Goal: Task Accomplishment & Management: Manage account settings

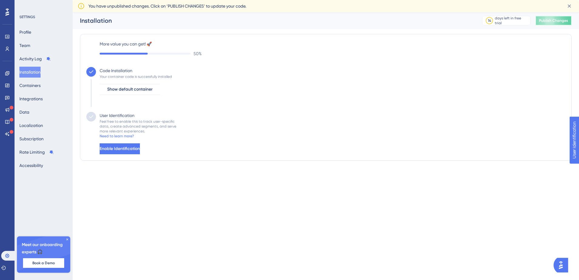
click at [550, 21] on span "Publish Changes" at bounding box center [553, 20] width 29 height 5
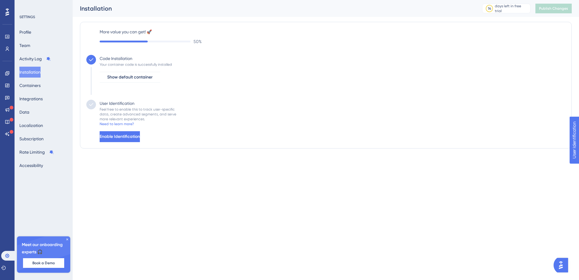
click at [8, 62] on div "Engagement Widgets Feedback Product Updates Knowledge Base AI Assistant" at bounding box center [7, 96] width 10 height 85
click at [5, 187] on div "Performance Users Engagement Widgets Feedback Product Updates Knowledge Base AI…" at bounding box center [7, 140] width 15 height 280
click at [67, 239] on icon at bounding box center [67, 239] width 4 height 4
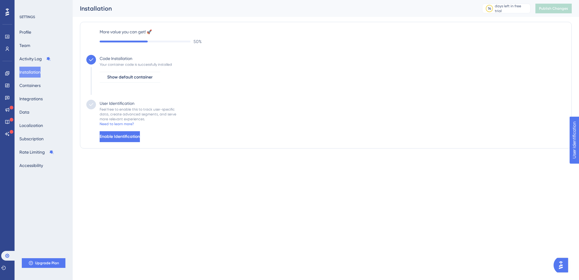
click at [3, 158] on div "Performance Users Engagement Widgets Feedback Product Updates Knowledge Base AI…" at bounding box center [7, 140] width 15 height 280
click at [10, 73] on link at bounding box center [7, 73] width 5 height 10
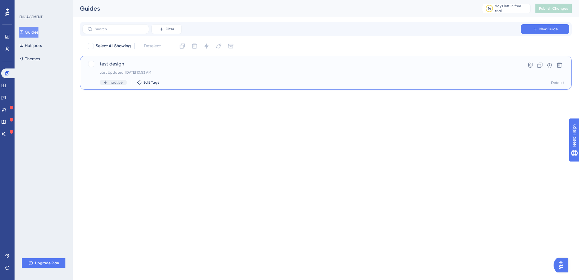
click at [257, 70] on div "Last Updated: 10 sept. 2025 10:53 AM" at bounding box center [302, 72] width 404 height 5
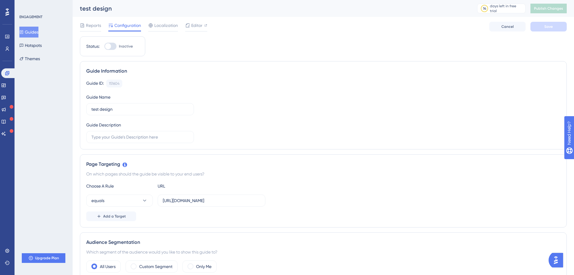
click at [111, 48] on div at bounding box center [110, 46] width 12 height 7
click at [104, 47] on input "Inactive" at bounding box center [104, 46] width 0 height 0
checkbox input "true"
click at [551, 24] on button "Save" at bounding box center [549, 27] width 36 height 10
click at [558, 7] on span "Publish Changes" at bounding box center [548, 8] width 29 height 5
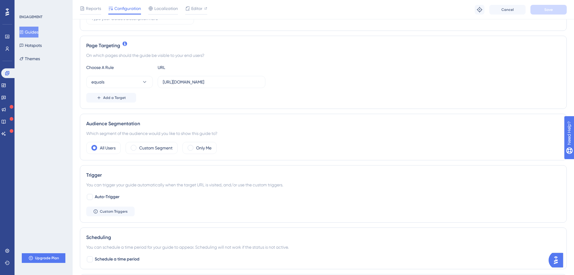
scroll to position [151, 0]
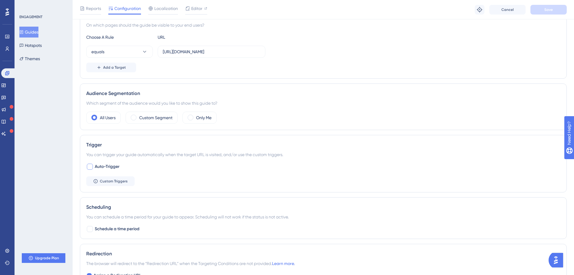
click at [90, 166] on div at bounding box center [90, 167] width 6 height 6
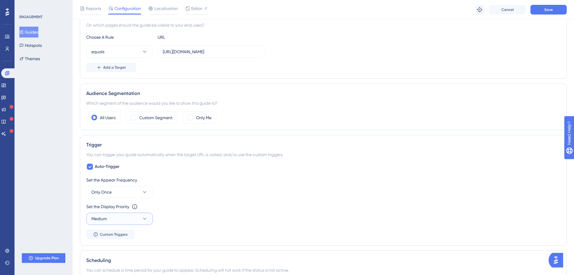
click at [118, 219] on button "Medium" at bounding box center [119, 219] width 67 height 12
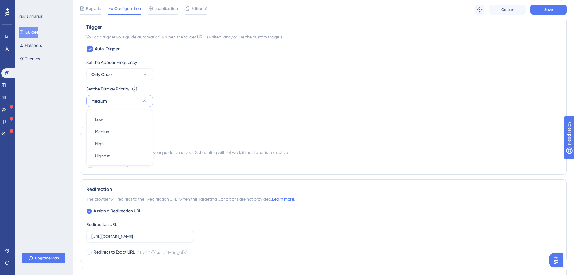
click at [117, 103] on button "Medium" at bounding box center [119, 101] width 67 height 12
click at [117, 65] on div "Set the Appear Frequency" at bounding box center [323, 62] width 474 height 7
click at [117, 74] on button "Only Once" at bounding box center [119, 74] width 67 height 12
click at [130, 169] on div "Always Always" at bounding box center [119, 165] width 49 height 12
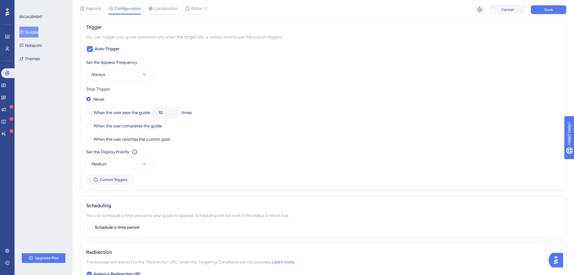
click at [556, 13] on button "Save" at bounding box center [549, 10] width 36 height 10
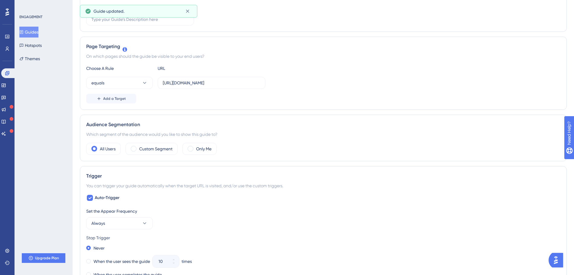
scroll to position [0, 0]
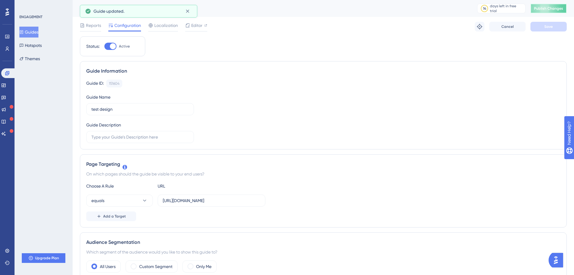
click at [560, 9] on span "Publish Changes" at bounding box center [548, 8] width 29 height 5
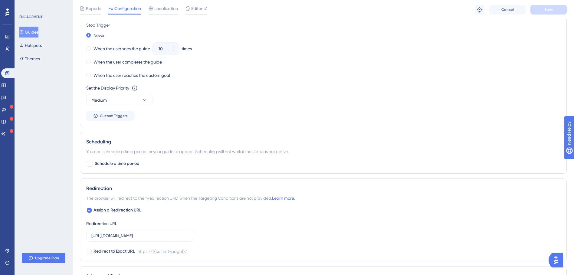
scroll to position [272, 0]
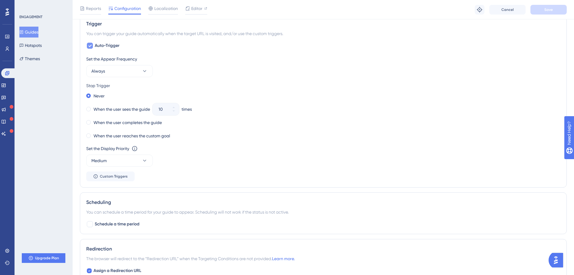
click at [88, 45] on div at bounding box center [90, 46] width 6 height 6
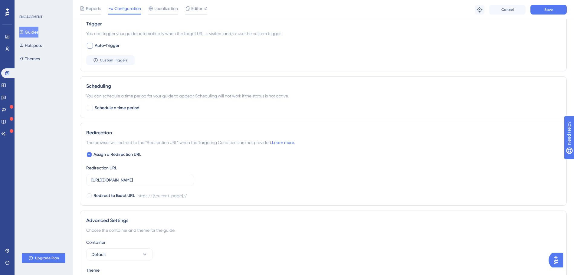
scroll to position [212, 0]
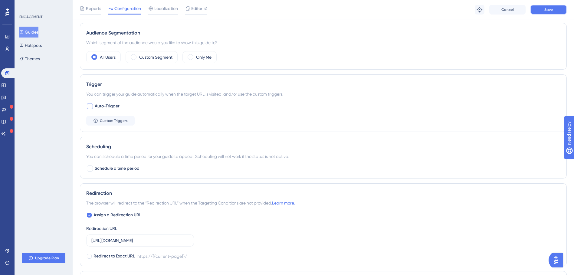
click at [557, 12] on button "Save" at bounding box center [549, 10] width 36 height 10
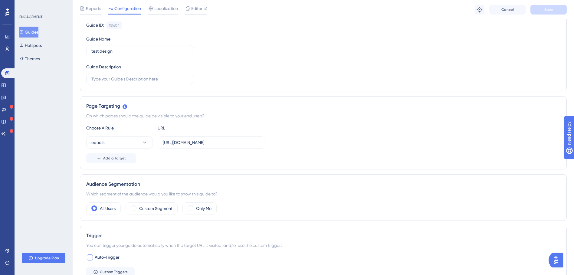
scroll to position [0, 0]
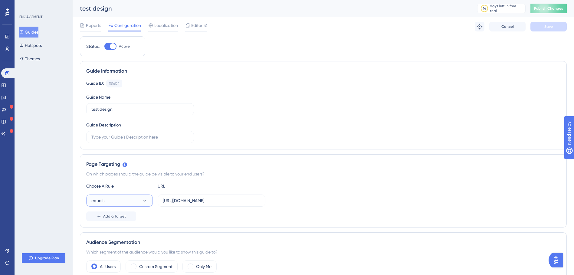
click at [137, 199] on button "equals" at bounding box center [119, 201] width 67 height 12
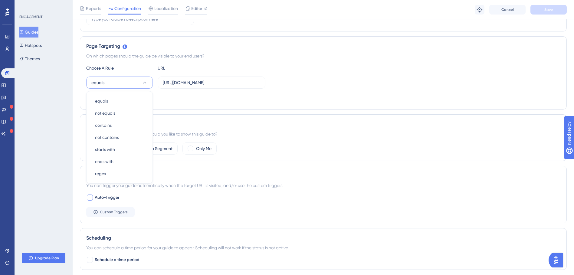
click at [246, 104] on div "Page Targeting On which pages should the guide be visible to your end users? Ch…" at bounding box center [323, 72] width 487 height 73
click at [119, 98] on span "Add a Target" at bounding box center [114, 98] width 23 height 5
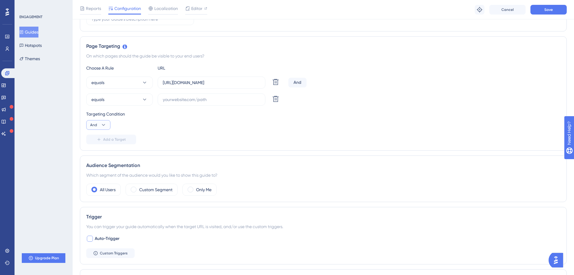
click at [107, 125] on button "And" at bounding box center [98, 125] width 24 height 10
click at [274, 98] on icon at bounding box center [275, 98] width 7 height 7
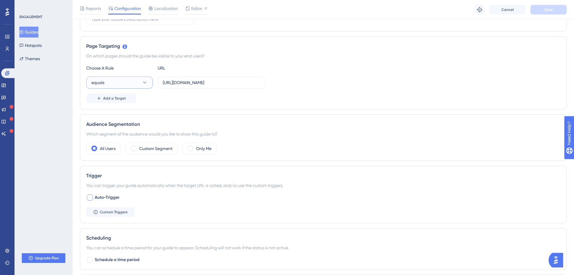
click at [129, 80] on button "equals" at bounding box center [119, 83] width 67 height 12
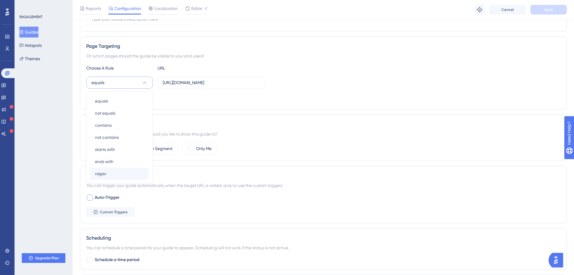
scroll to position [151, 0]
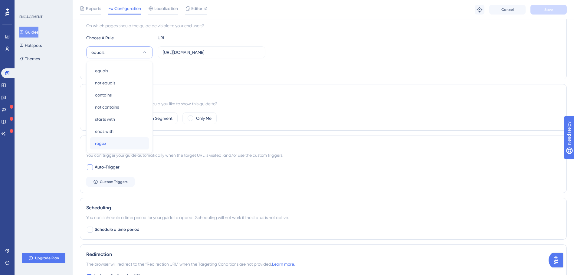
click at [113, 146] on div "regex regex" at bounding box center [119, 143] width 49 height 12
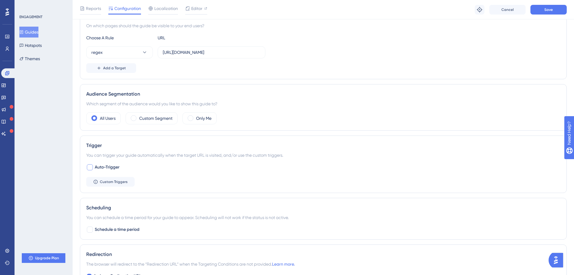
scroll to position [120, 0]
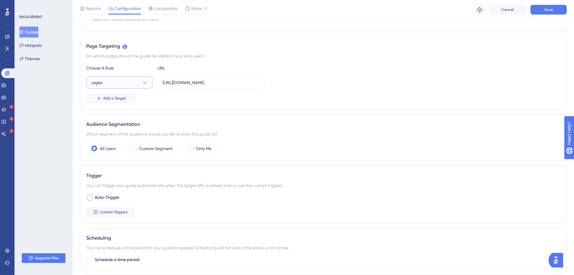
click at [131, 86] on button "regex" at bounding box center [119, 83] width 67 height 12
click at [118, 108] on div "not equals not equals" at bounding box center [119, 113] width 49 height 12
click at [124, 81] on button "not equals" at bounding box center [119, 83] width 67 height 12
click at [122, 97] on div "equals equals" at bounding box center [119, 101] width 49 height 12
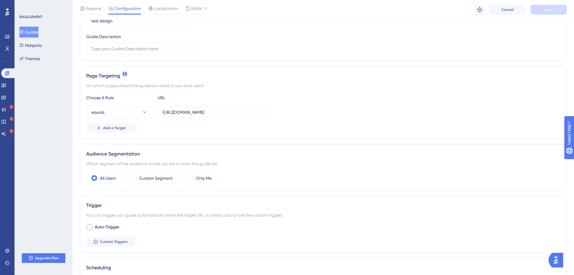
scroll to position [182, 0]
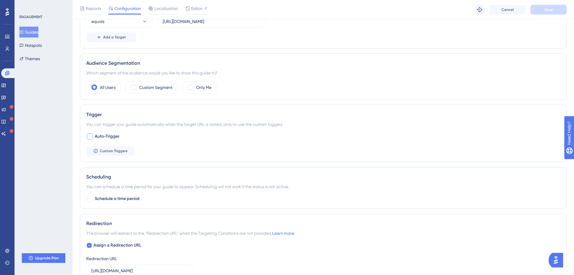
click at [90, 137] on div at bounding box center [90, 136] width 6 height 6
checkbox input "true"
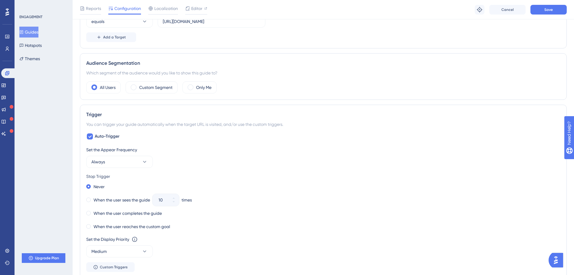
scroll to position [242, 0]
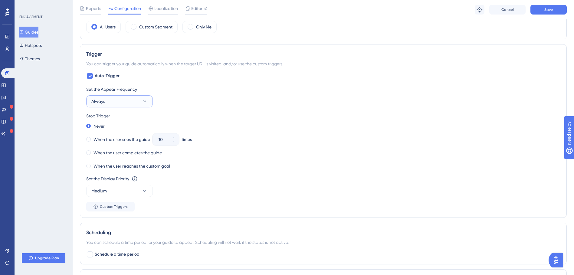
click at [109, 102] on button "Always" at bounding box center [119, 101] width 67 height 12
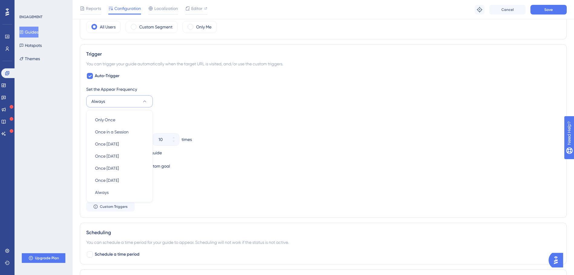
scroll to position [261, 0]
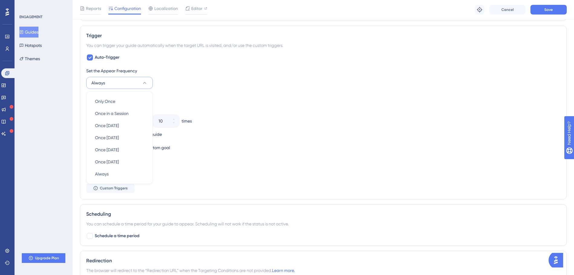
click at [113, 82] on button "Always" at bounding box center [119, 83] width 67 height 12
click at [114, 97] on div "Only Once Only Once" at bounding box center [119, 101] width 49 height 12
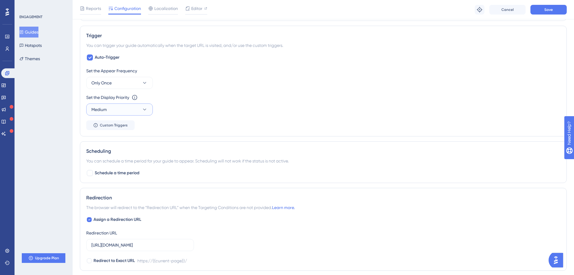
click at [109, 109] on button "Medium" at bounding box center [119, 110] width 67 height 12
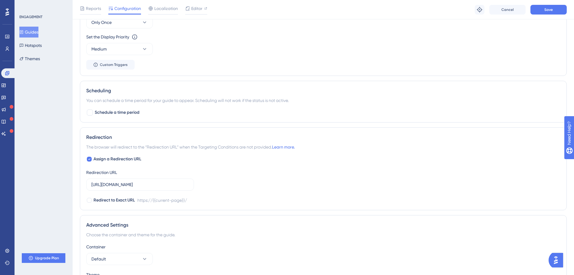
scroll to position [370, 0]
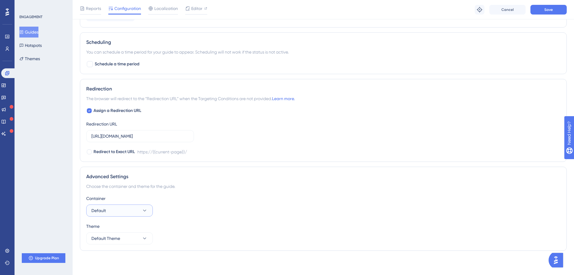
click at [122, 210] on button "Default" at bounding box center [119, 211] width 67 height 12
click at [119, 238] on span "Default Theme" at bounding box center [105, 238] width 29 height 7
click at [559, 6] on button "Save" at bounding box center [549, 10] width 36 height 10
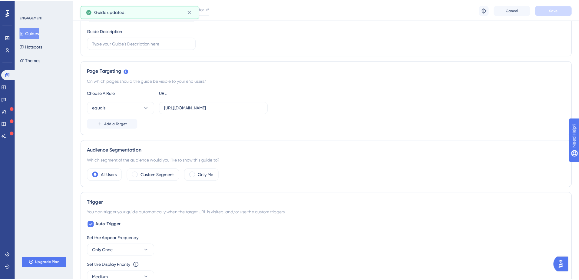
scroll to position [0, 0]
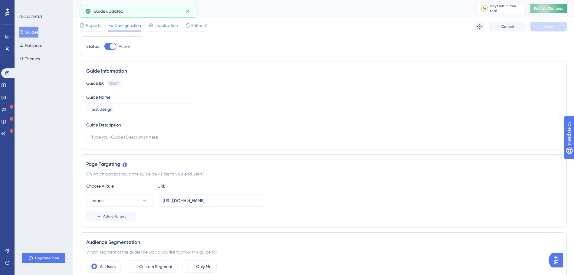
click at [559, 13] on button "Publish Changes" at bounding box center [549, 9] width 36 height 10
click at [157, 30] on div "Localization" at bounding box center [163, 27] width 30 height 10
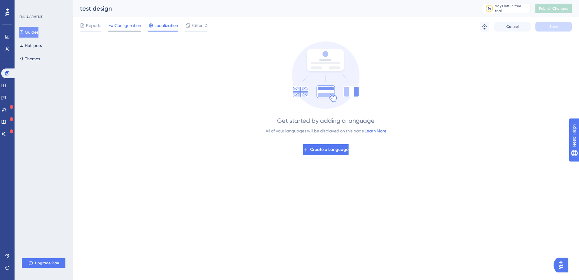
click at [131, 24] on span "Configuration" at bounding box center [127, 25] width 27 height 7
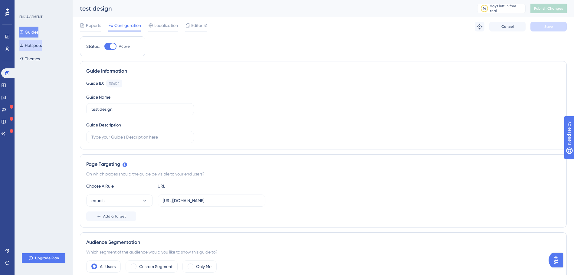
click at [30, 47] on button "Hotspots" at bounding box center [30, 45] width 22 height 11
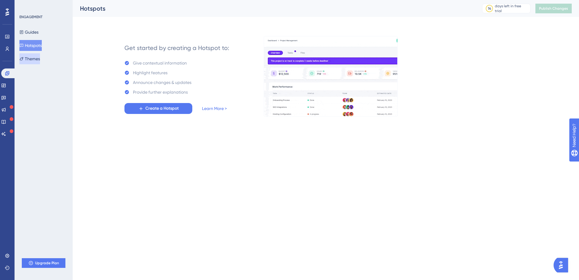
click at [35, 60] on button "Themes" at bounding box center [29, 58] width 21 height 11
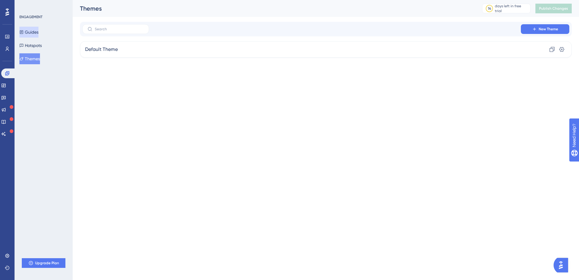
click at [38, 29] on button "Guides" at bounding box center [28, 32] width 19 height 11
